Goal: Task Accomplishment & Management: Use online tool/utility

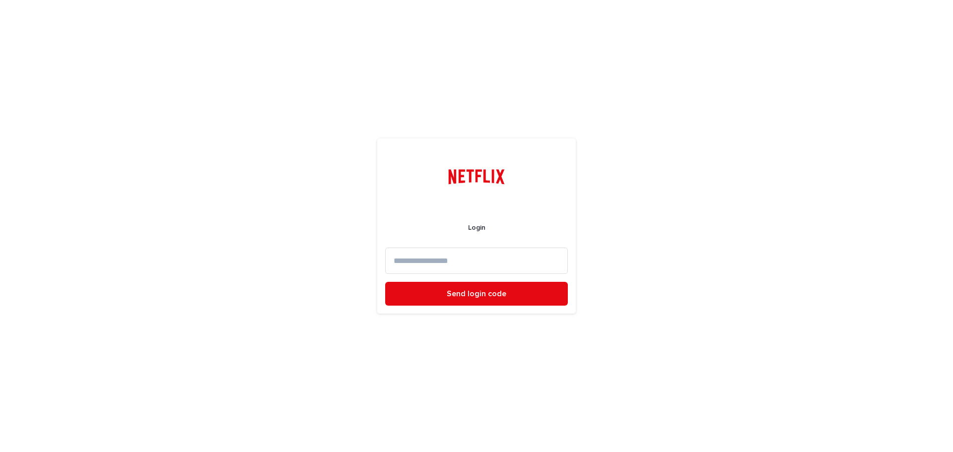
click at [465, 261] on input at bounding box center [476, 261] width 183 height 26
type input "**********"
click at [492, 285] on button "Send login code" at bounding box center [476, 294] width 183 height 24
click at [417, 269] on input at bounding box center [476, 261] width 183 height 26
click at [443, 255] on input at bounding box center [476, 261] width 183 height 26
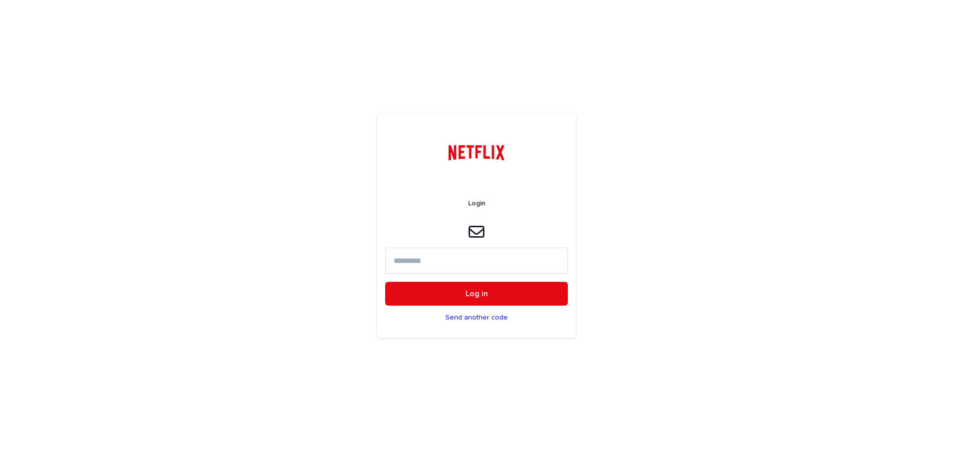
click at [462, 272] on input at bounding box center [476, 261] width 183 height 26
click at [402, 260] on input at bounding box center [476, 261] width 183 height 26
click at [398, 263] on input at bounding box center [476, 261] width 183 height 26
click at [444, 263] on input at bounding box center [476, 261] width 183 height 26
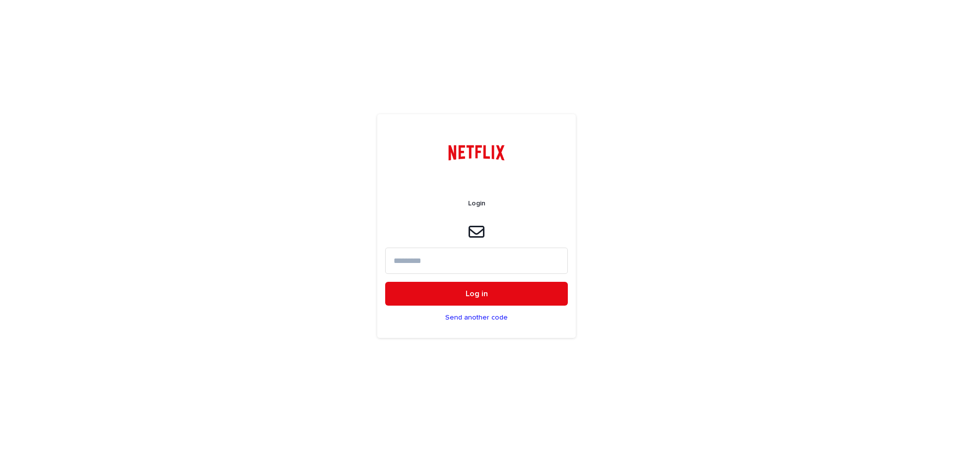
click at [447, 265] on input at bounding box center [476, 261] width 183 height 26
click at [448, 265] on input at bounding box center [476, 261] width 183 height 26
type input "******"
click at [385, 282] on button "Log in" at bounding box center [476, 294] width 183 height 24
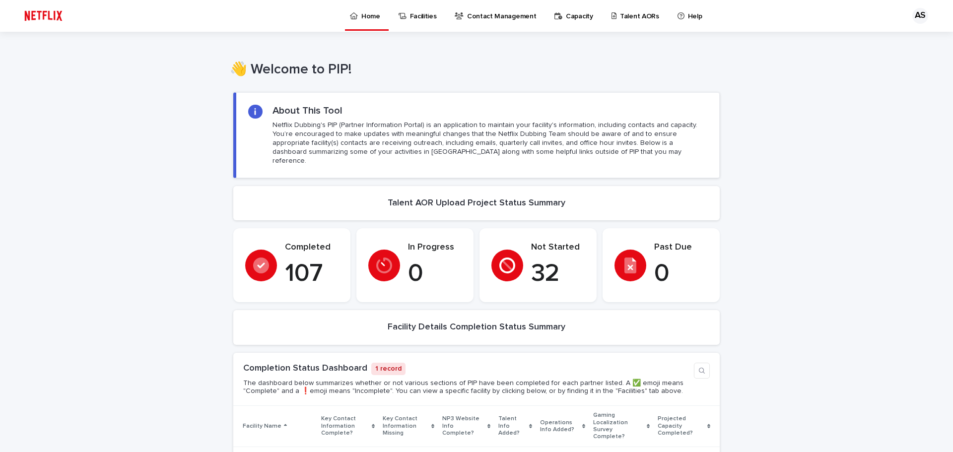
click at [610, 21] on link "Talent AORs" at bounding box center [636, 15] width 53 height 31
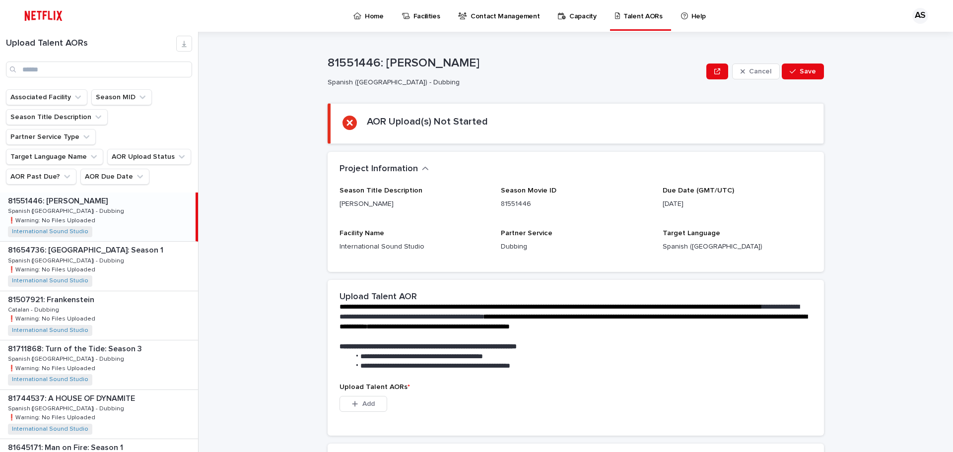
click at [43, 78] on div "Upload Talent AORs" at bounding box center [99, 61] width 198 height 58
click at [43, 76] on input "Search" at bounding box center [99, 70] width 186 height 16
type input "*"
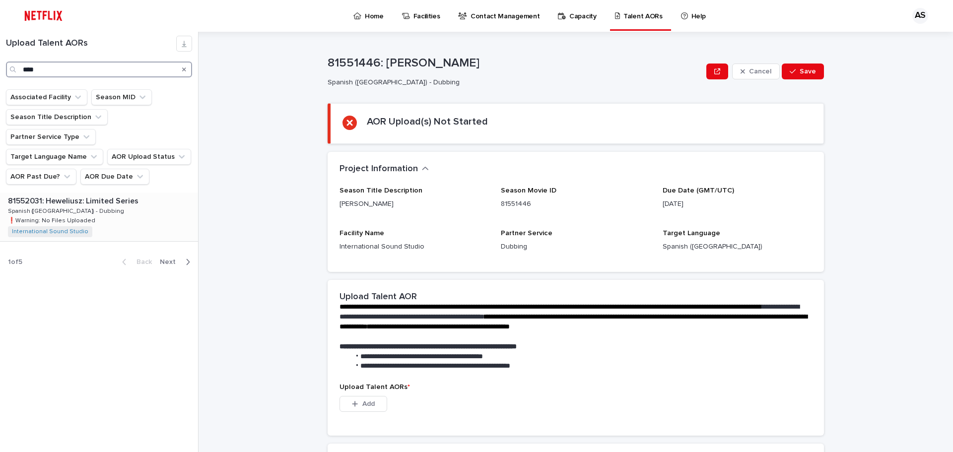
type input "****"
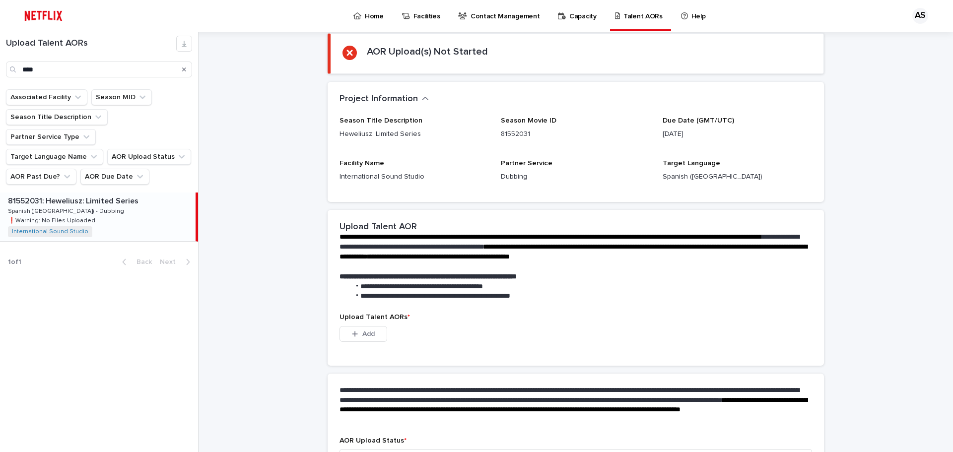
scroll to position [143, 0]
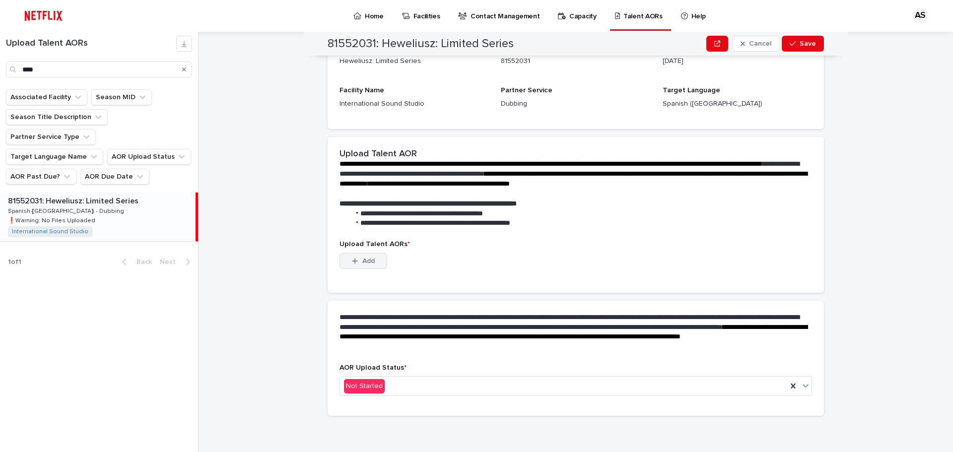
click at [355, 261] on div "button" at bounding box center [357, 261] width 10 height 7
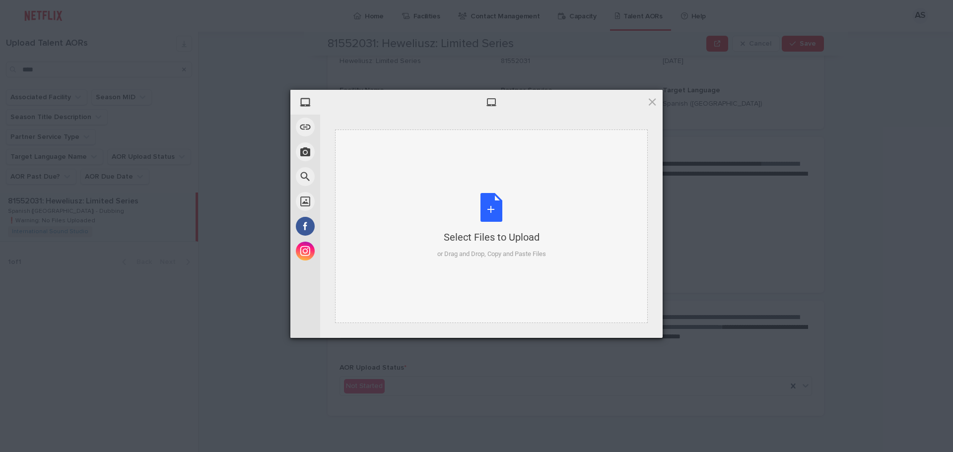
click at [491, 207] on div "Select Files to Upload or Drag and Drop, Copy and Paste Files" at bounding box center [491, 226] width 109 height 66
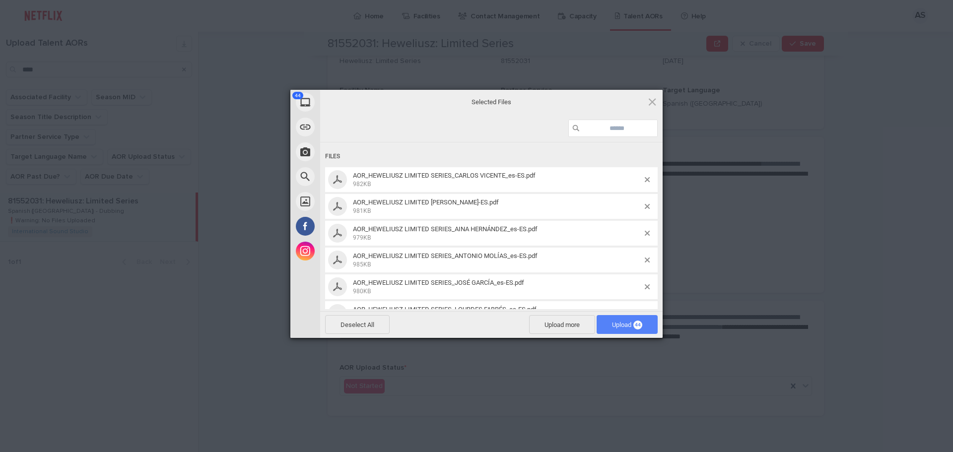
click at [641, 324] on span "44" at bounding box center [637, 325] width 9 height 9
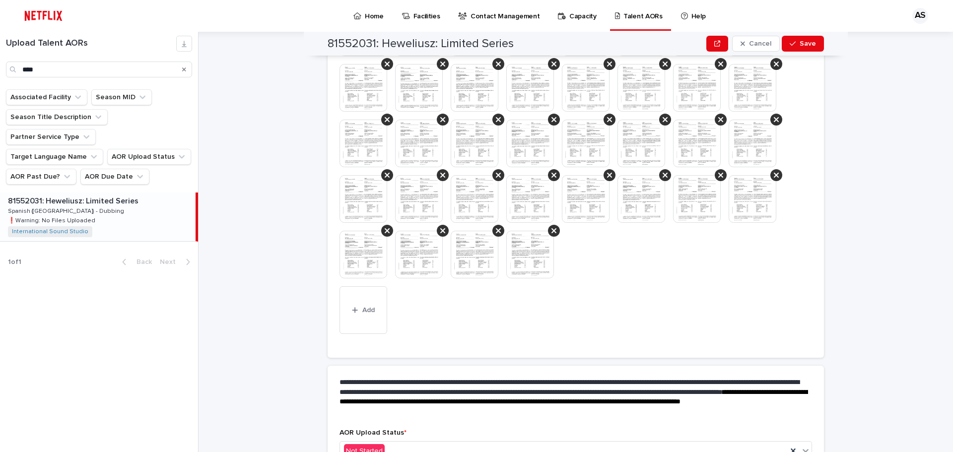
scroll to position [459, 0]
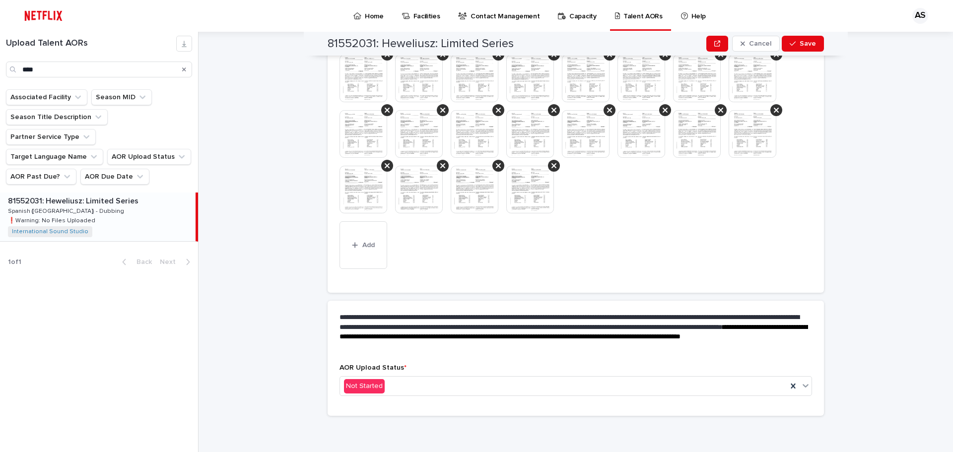
click at [522, 397] on div "AOR Upload Status * Not Started" at bounding box center [575, 384] width 472 height 40
click at [520, 387] on div "Not Started" at bounding box center [563, 386] width 447 height 16
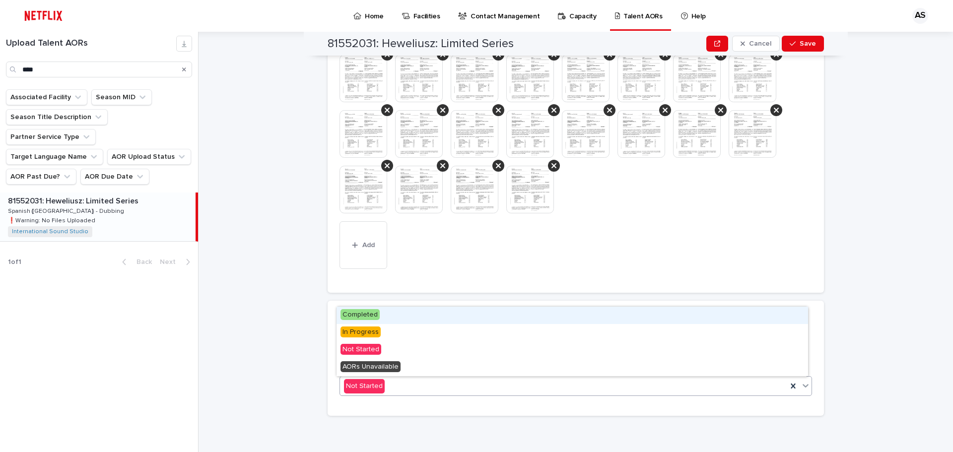
drag, startPoint x: 371, startPoint y: 320, endPoint x: 381, endPoint y: 319, distance: 10.0
click at [371, 320] on div "Completed" at bounding box center [571, 315] width 471 height 17
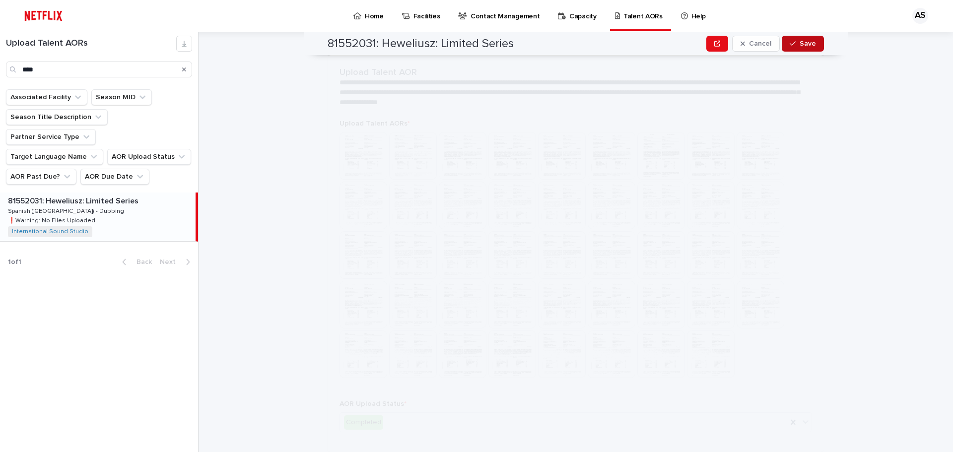
scroll to position [0, 0]
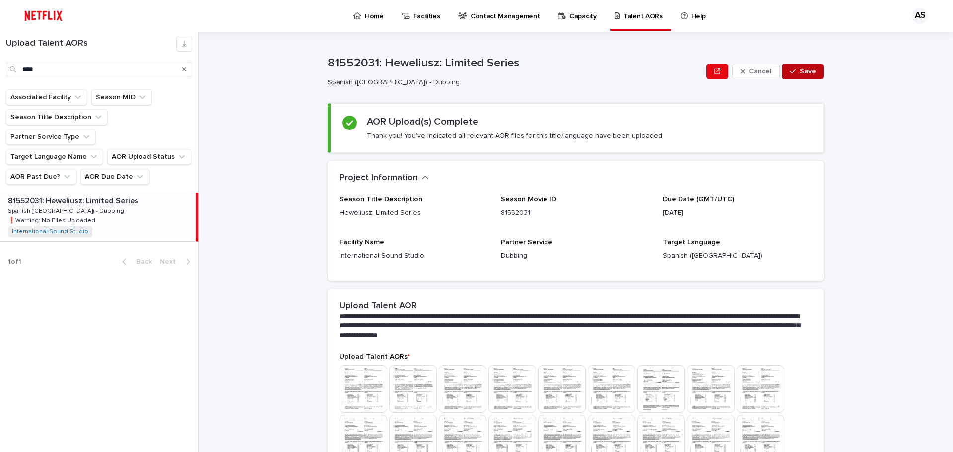
click at [799, 69] on span "Save" at bounding box center [807, 71] width 16 height 7
click at [365, 17] on p "Home" at bounding box center [374, 10] width 19 height 21
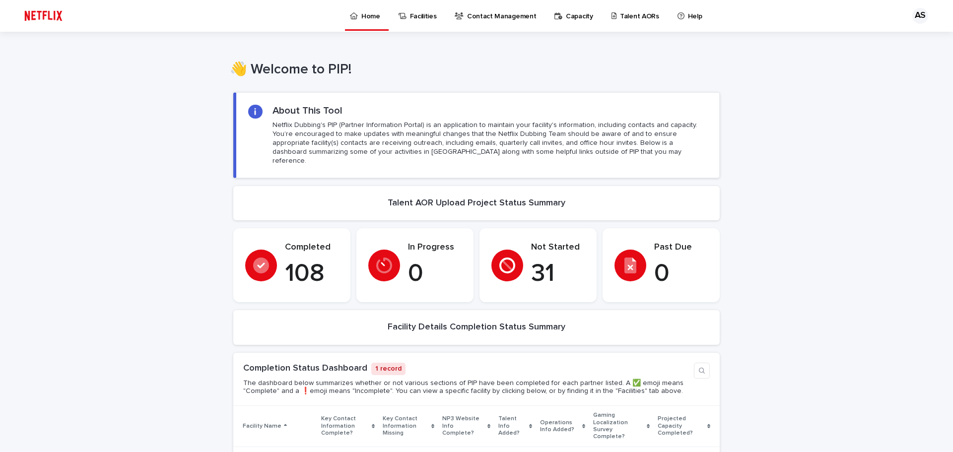
click at [620, 17] on p "Talent AORs" at bounding box center [639, 10] width 39 height 21
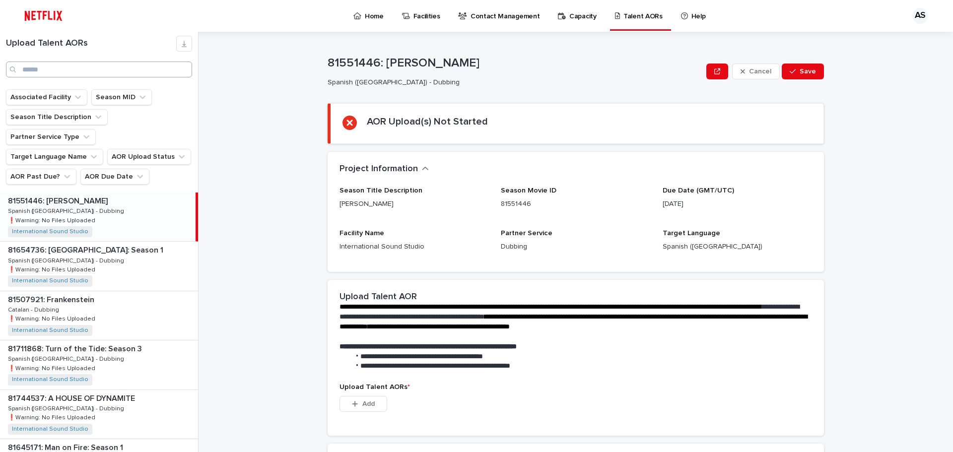
drag, startPoint x: 28, startPoint y: 46, endPoint x: 42, endPoint y: 63, distance: 21.5
click at [32, 53] on div "Upload Talent AORs" at bounding box center [99, 57] width 198 height 42
click at [45, 71] on input "Search" at bounding box center [99, 70] width 186 height 16
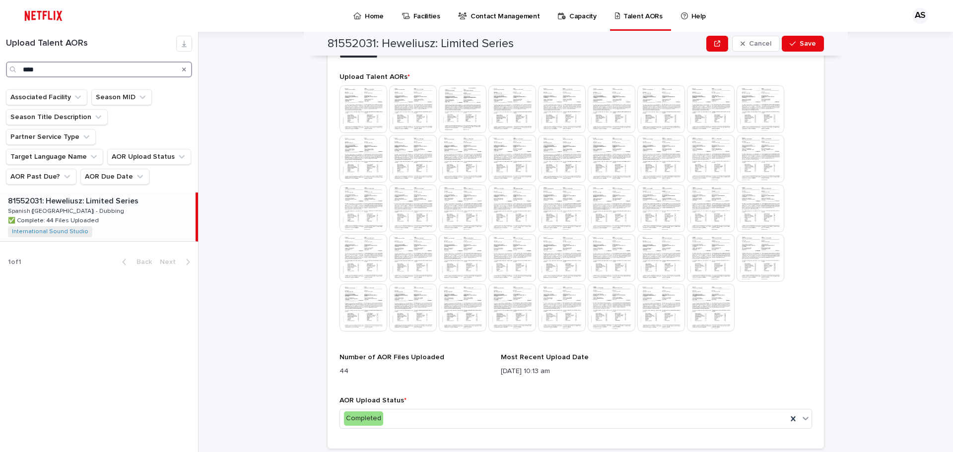
scroll to position [298, 0]
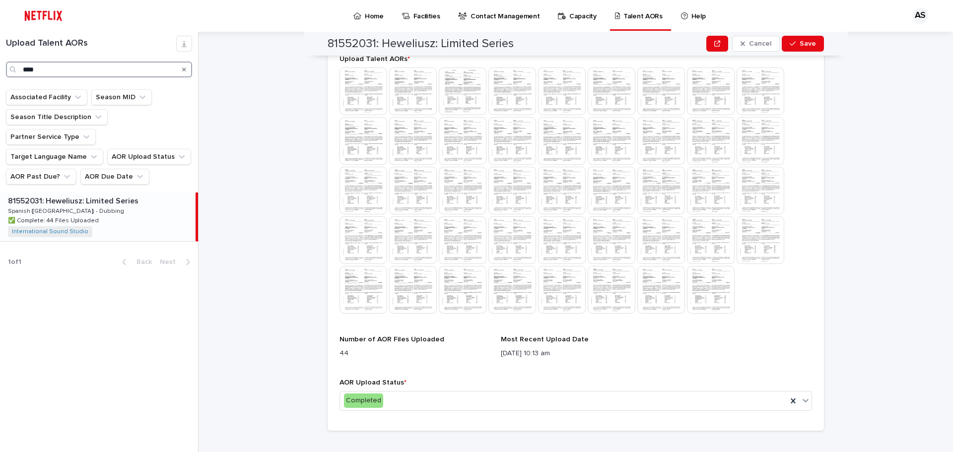
type input "****"
click at [352, 92] on img at bounding box center [363, 91] width 48 height 48
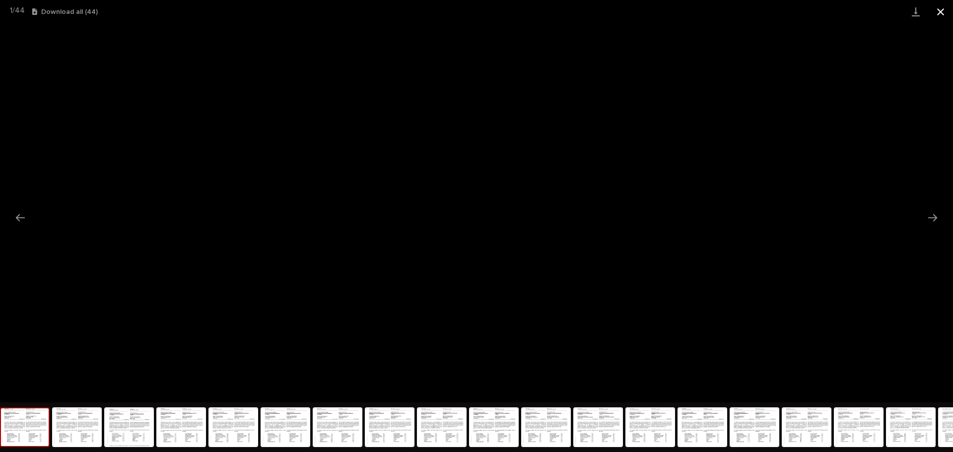
click at [940, 14] on button "Close gallery" at bounding box center [940, 11] width 25 height 23
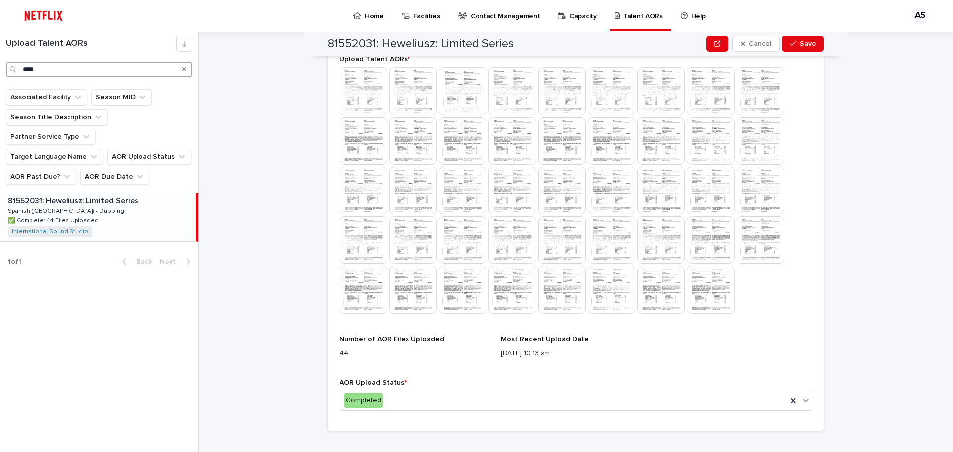
drag, startPoint x: 51, startPoint y: 73, endPoint x: 1, endPoint y: 109, distance: 60.7
click at [0, 98] on div "Upload Talent AORs **** Associated Facility Season MID Season Title Description…" at bounding box center [99, 242] width 198 height 420
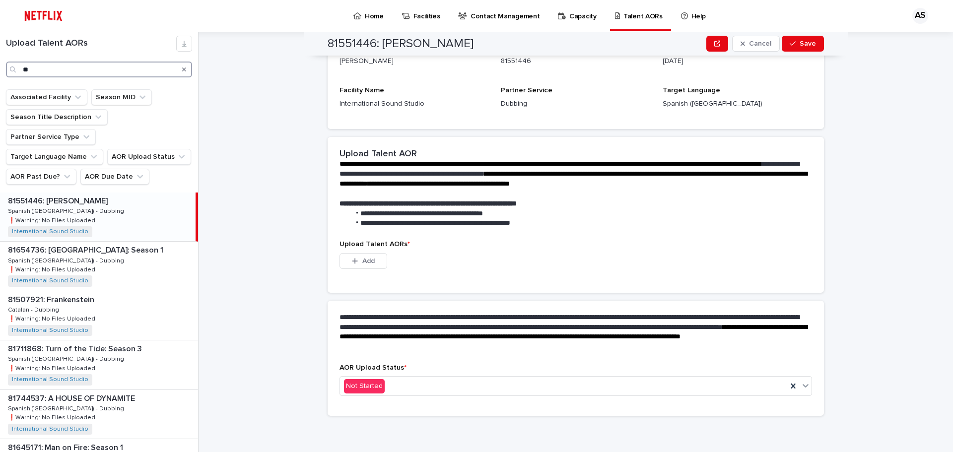
scroll to position [143, 0]
type input "****"
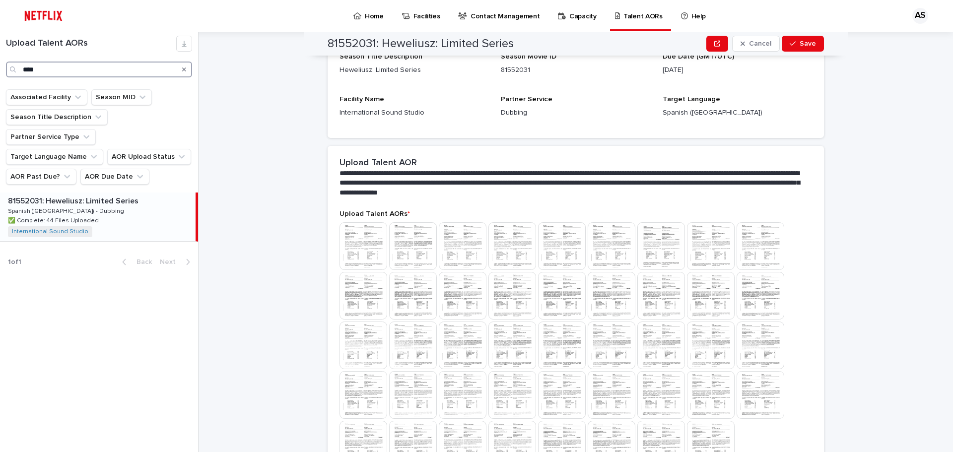
scroll to position [298, 0]
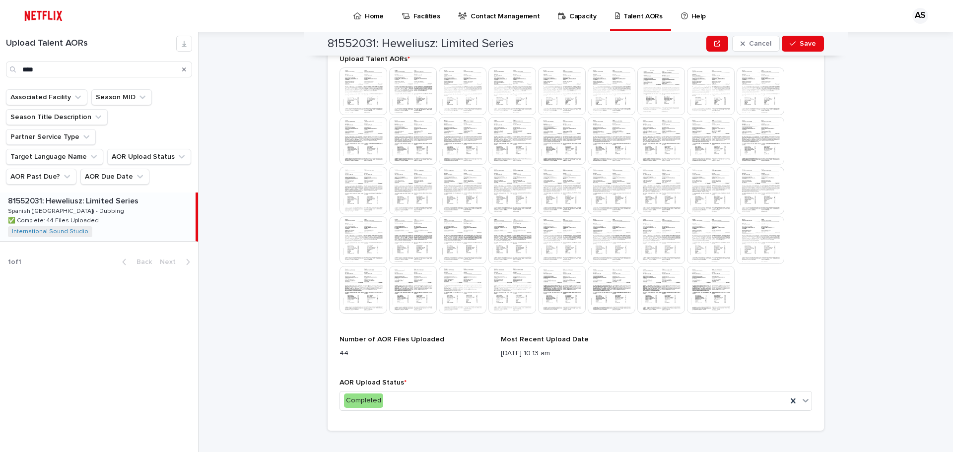
click at [131, 194] on p "81552031: Heweliusz: Limited Series" at bounding box center [74, 199] width 132 height 11
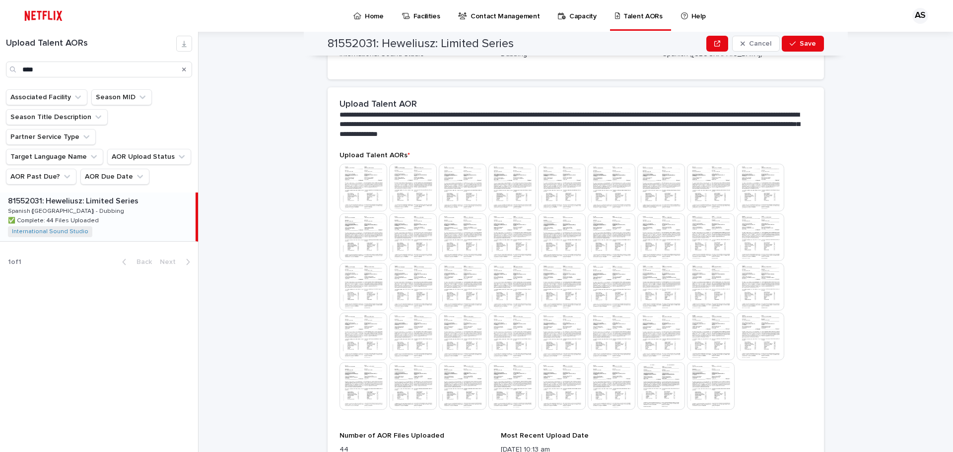
scroll to position [198, 0]
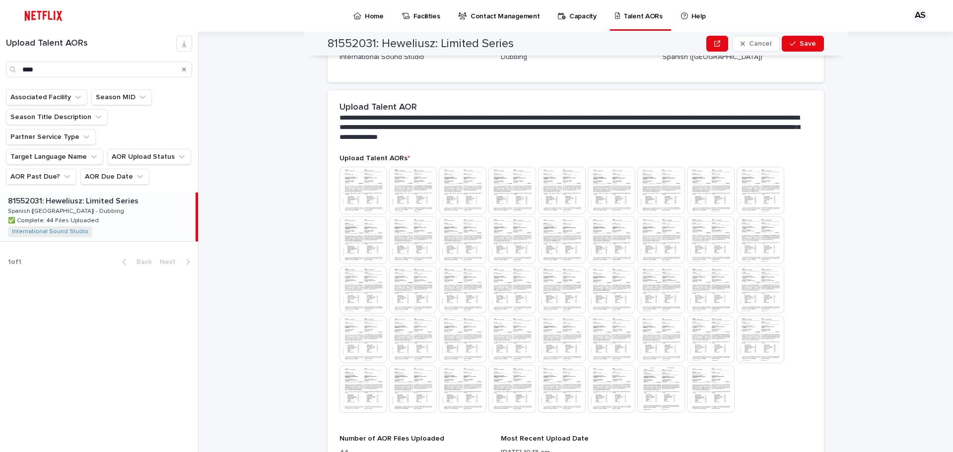
click at [353, 191] on img at bounding box center [363, 191] width 48 height 48
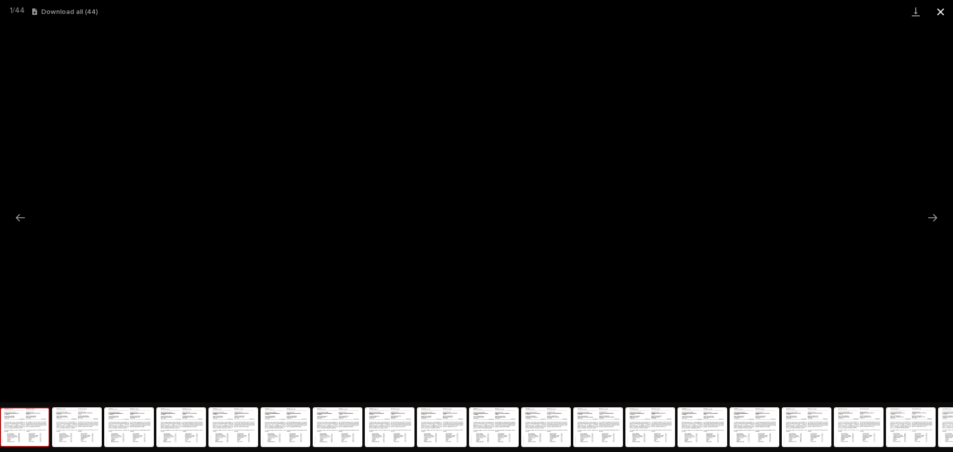
click at [945, 10] on button "Close gallery" at bounding box center [940, 11] width 25 height 23
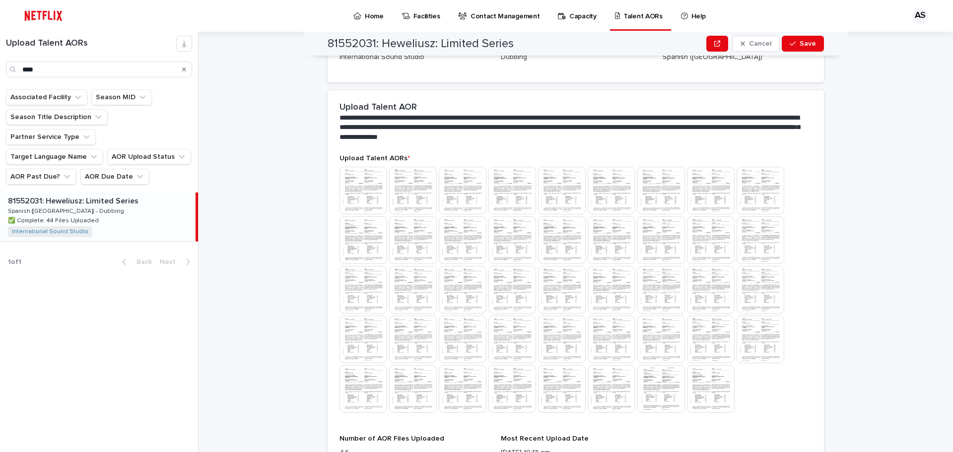
click at [365, 12] on p "Home" at bounding box center [374, 10] width 19 height 21
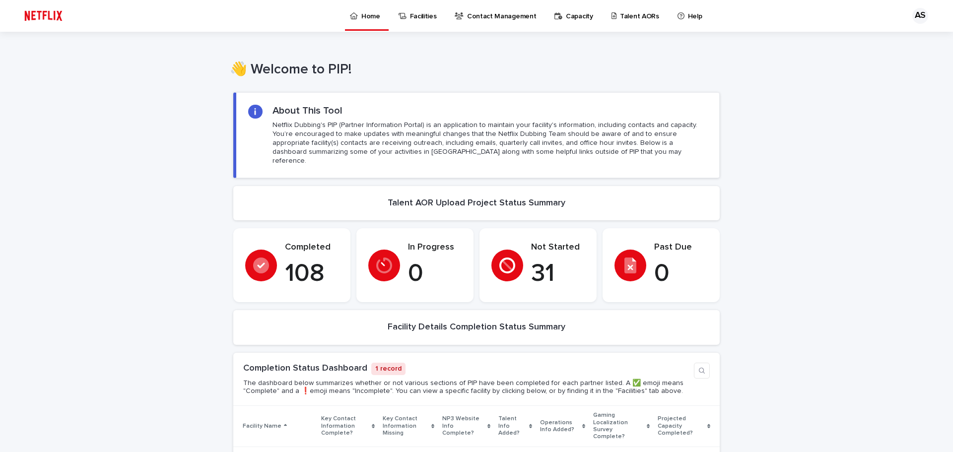
click at [610, 25] on link "Talent AORs" at bounding box center [636, 15] width 53 height 31
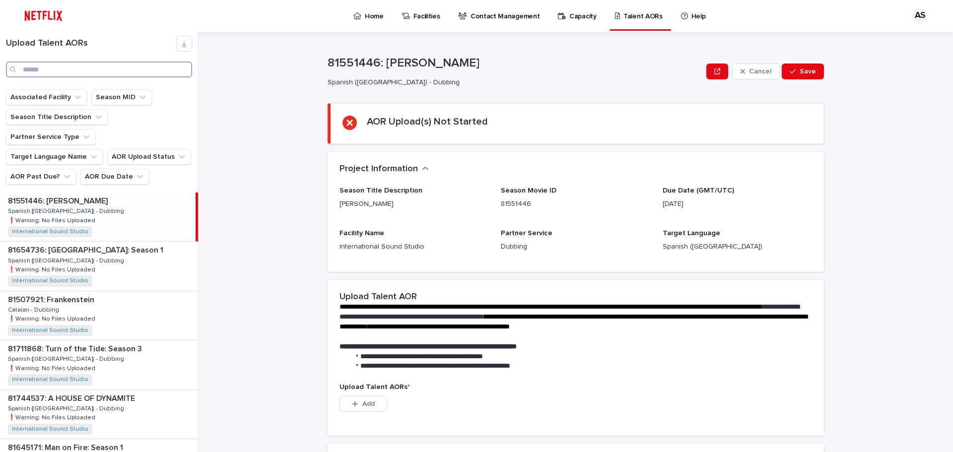
click at [80, 71] on input "Search" at bounding box center [99, 70] width 186 height 16
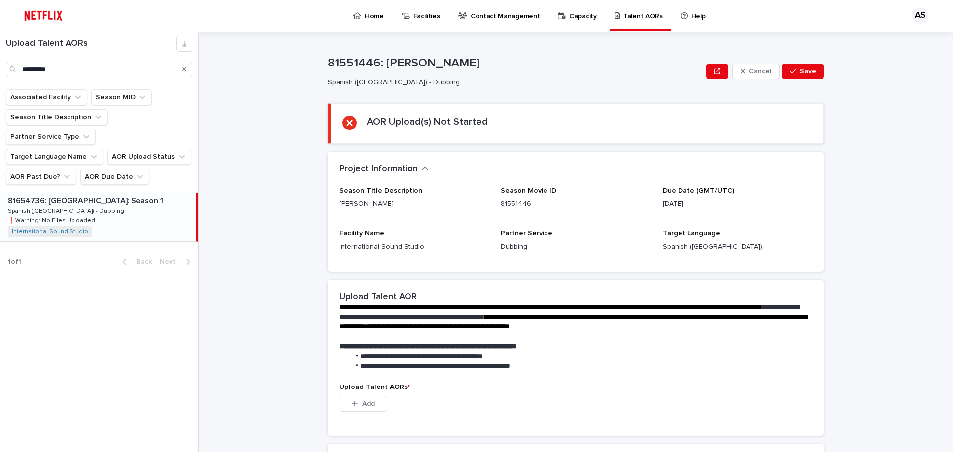
click at [114, 194] on p "81654736: [GEOGRAPHIC_DATA]: Season 1" at bounding box center [86, 199] width 157 height 11
drag, startPoint x: 97, startPoint y: 74, endPoint x: 0, endPoint y: -34, distance: 145.8
click at [0, 0] on html "Home Facilities Contact Management Capacity Talent AORs Help AS Loading... Savi…" at bounding box center [476, 226] width 953 height 452
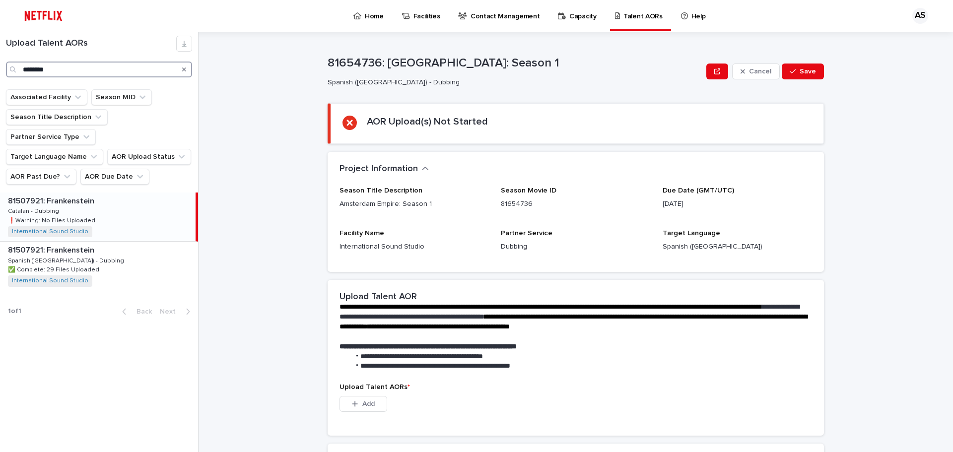
type input "********"
click at [79, 194] on p "81507921: Frankenstein" at bounding box center [52, 199] width 88 height 11
drag, startPoint x: 58, startPoint y: 66, endPoint x: 0, endPoint y: 44, distance: 61.7
click at [0, 44] on div "Upload Talent AORs ********" at bounding box center [99, 57] width 198 height 42
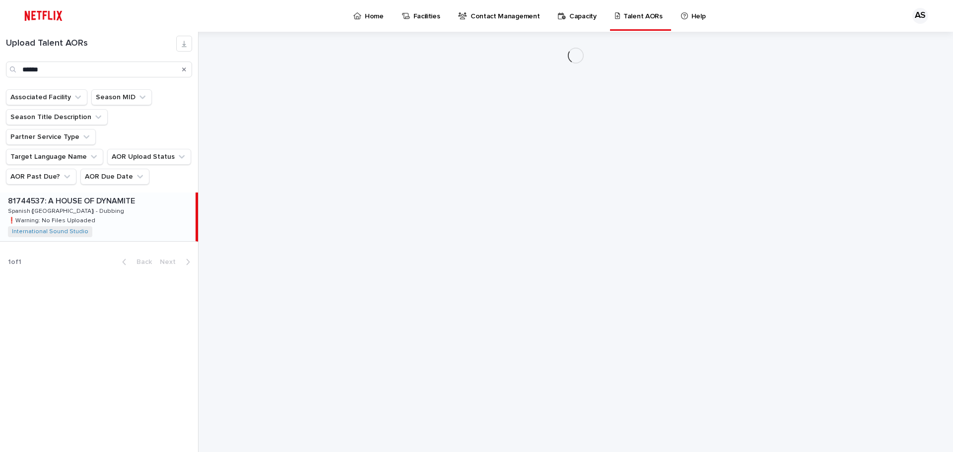
click at [89, 193] on div "81744537: A HOUSE OF DYNAMITE 81744537: A HOUSE OF DYNAMITE Spanish ([GEOGRAPHI…" at bounding box center [97, 217] width 195 height 49
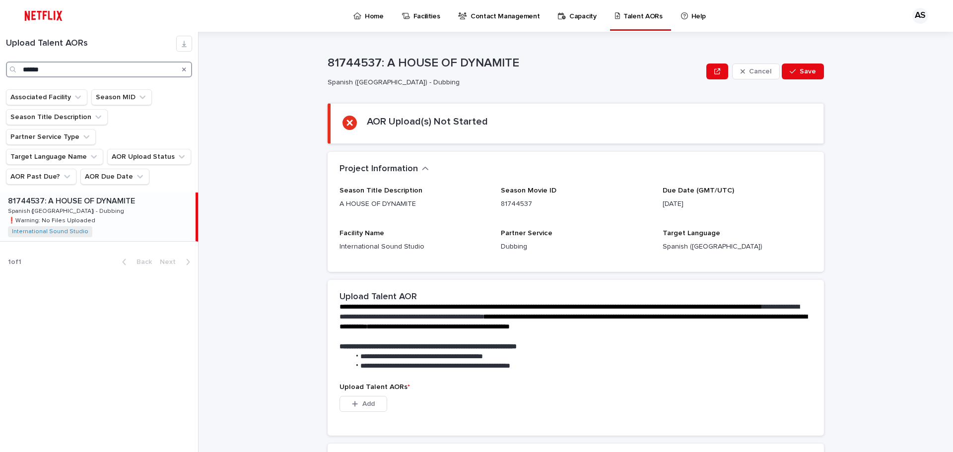
drag, startPoint x: 54, startPoint y: 72, endPoint x: 0, endPoint y: 63, distance: 54.4
click at [0, 79] on div "Upload Talent AORs ******" at bounding box center [99, 61] width 198 height 58
type input "**********"
click at [99, 194] on p "81915923: Members Only: [GEOGRAPHIC_DATA]: Season 1" at bounding box center [101, 199] width 186 height 11
